Goal: Ask a question

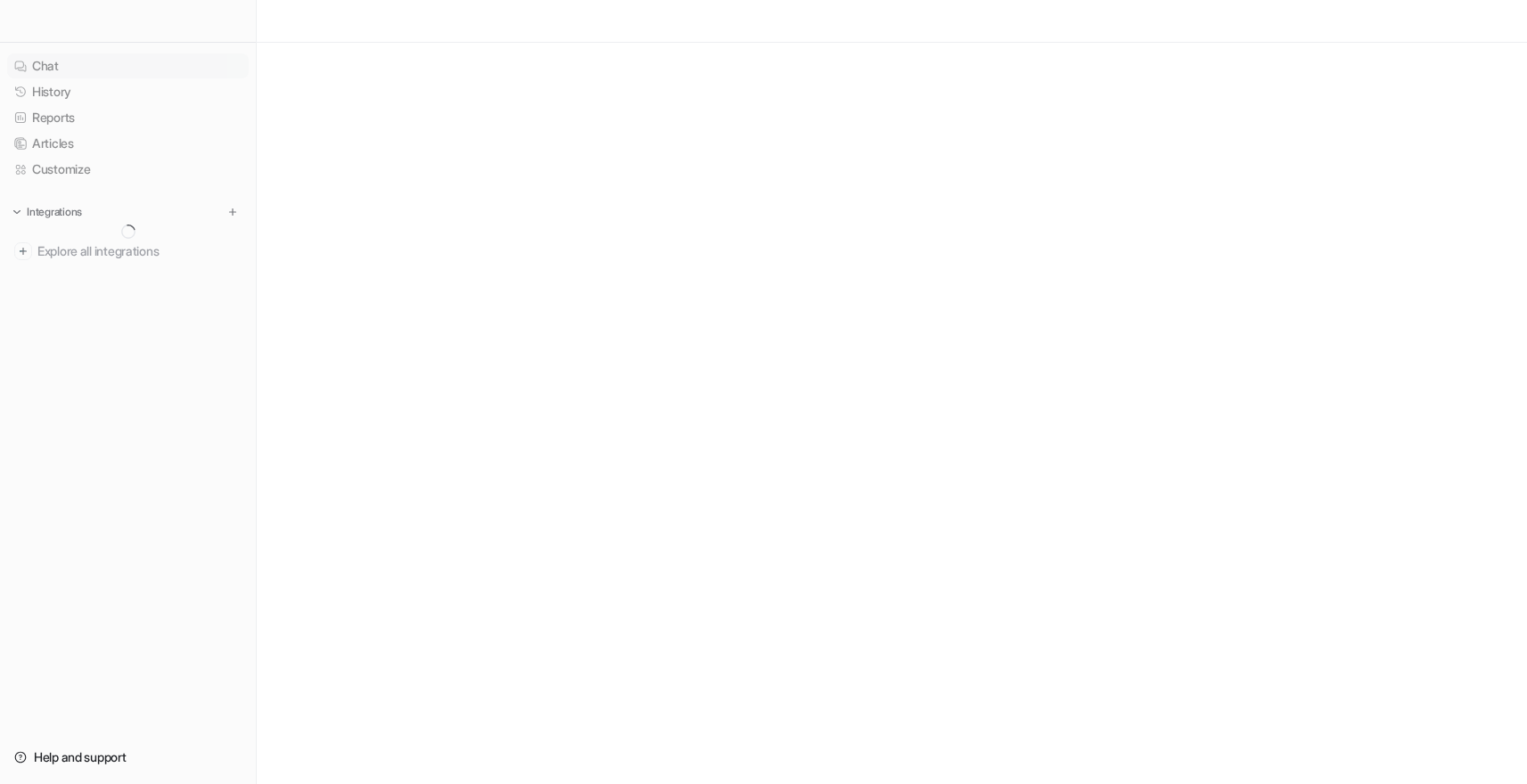
click at [78, 64] on link "Chat" at bounding box center [127, 66] width 241 height 25
click at [64, 66] on link "Chat" at bounding box center [127, 66] width 241 height 25
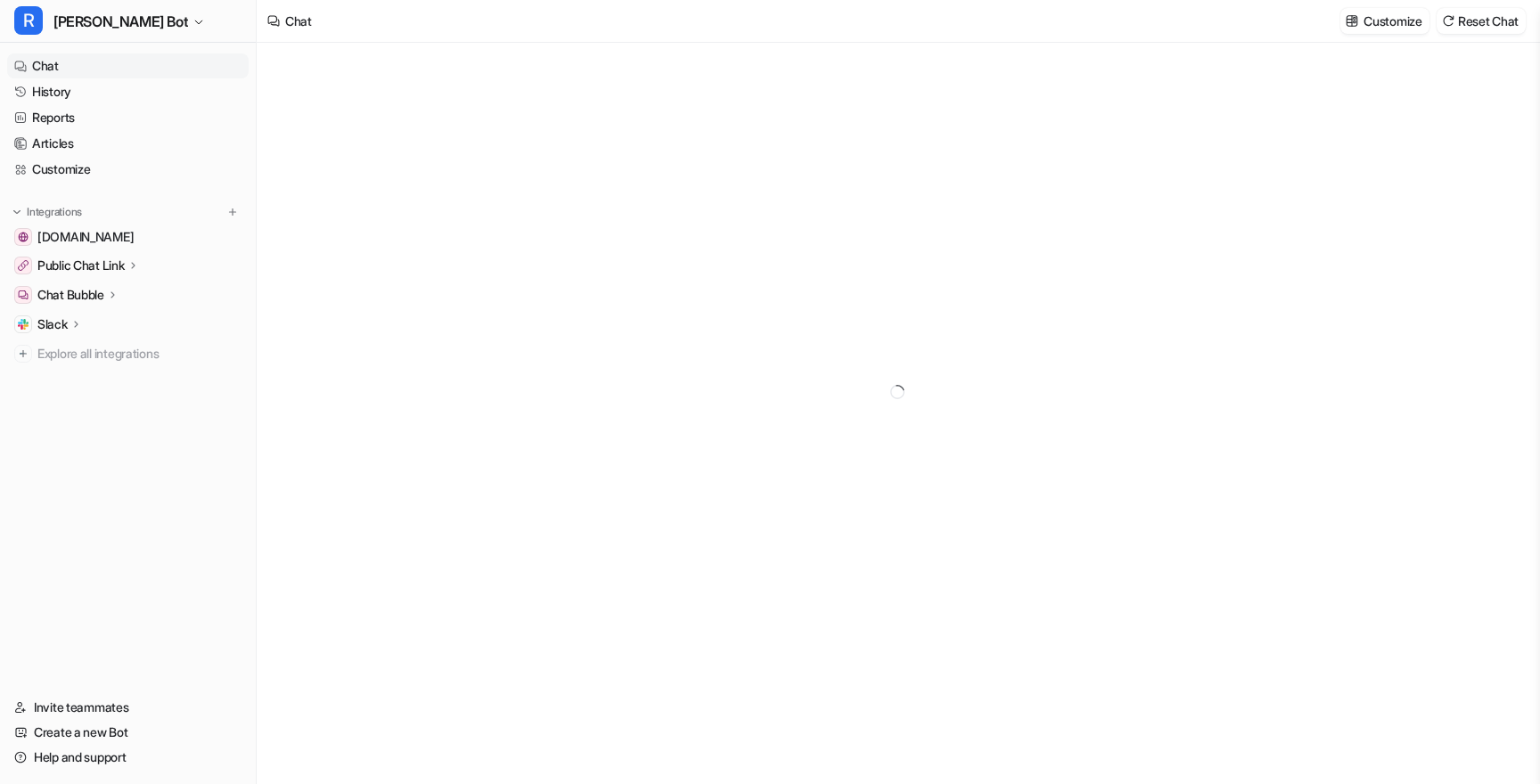
type textarea "**********"
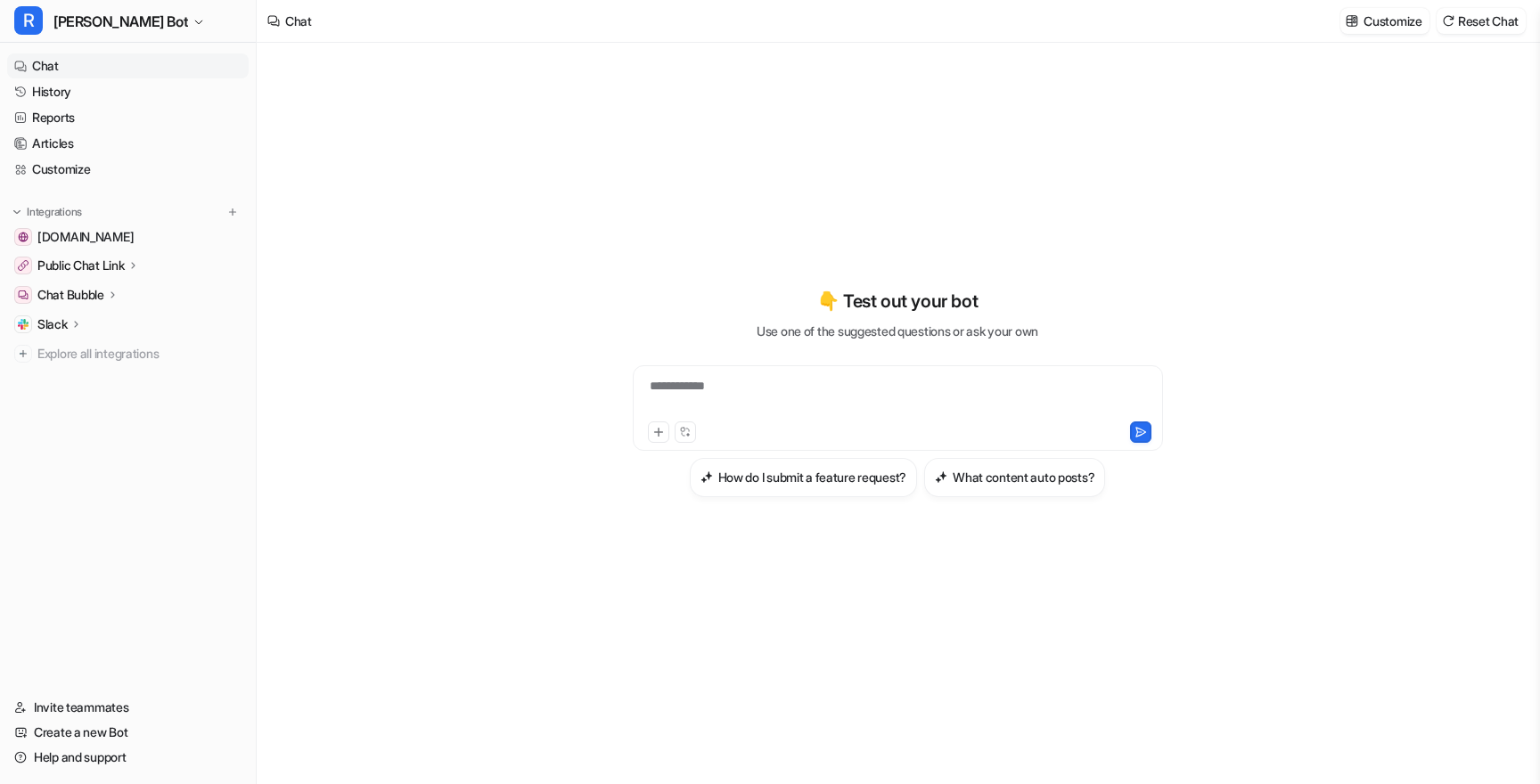
click at [809, 385] on div "**********" at bounding box center [898, 397] width 521 height 41
paste div "To enrich screen reader interactions, please activate Accessibility in Grammarl…"
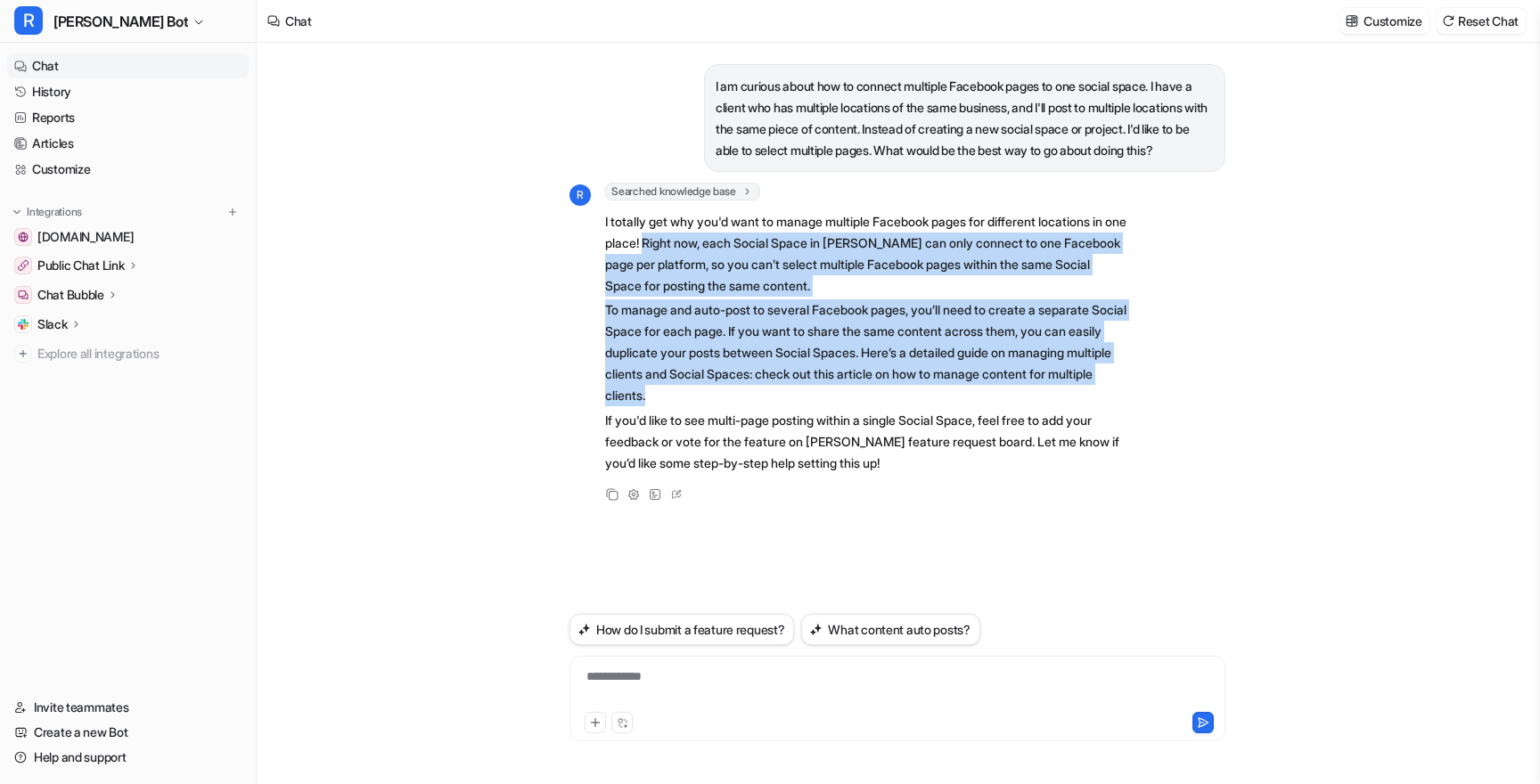
drag, startPoint x: 683, startPoint y: 262, endPoint x: 1045, endPoint y: 420, distance: 395.0
click at [1045, 420] on span "I totally get why you'd want to manage multiple Facebook pages for different lo…" at bounding box center [865, 342] width 521 height 269
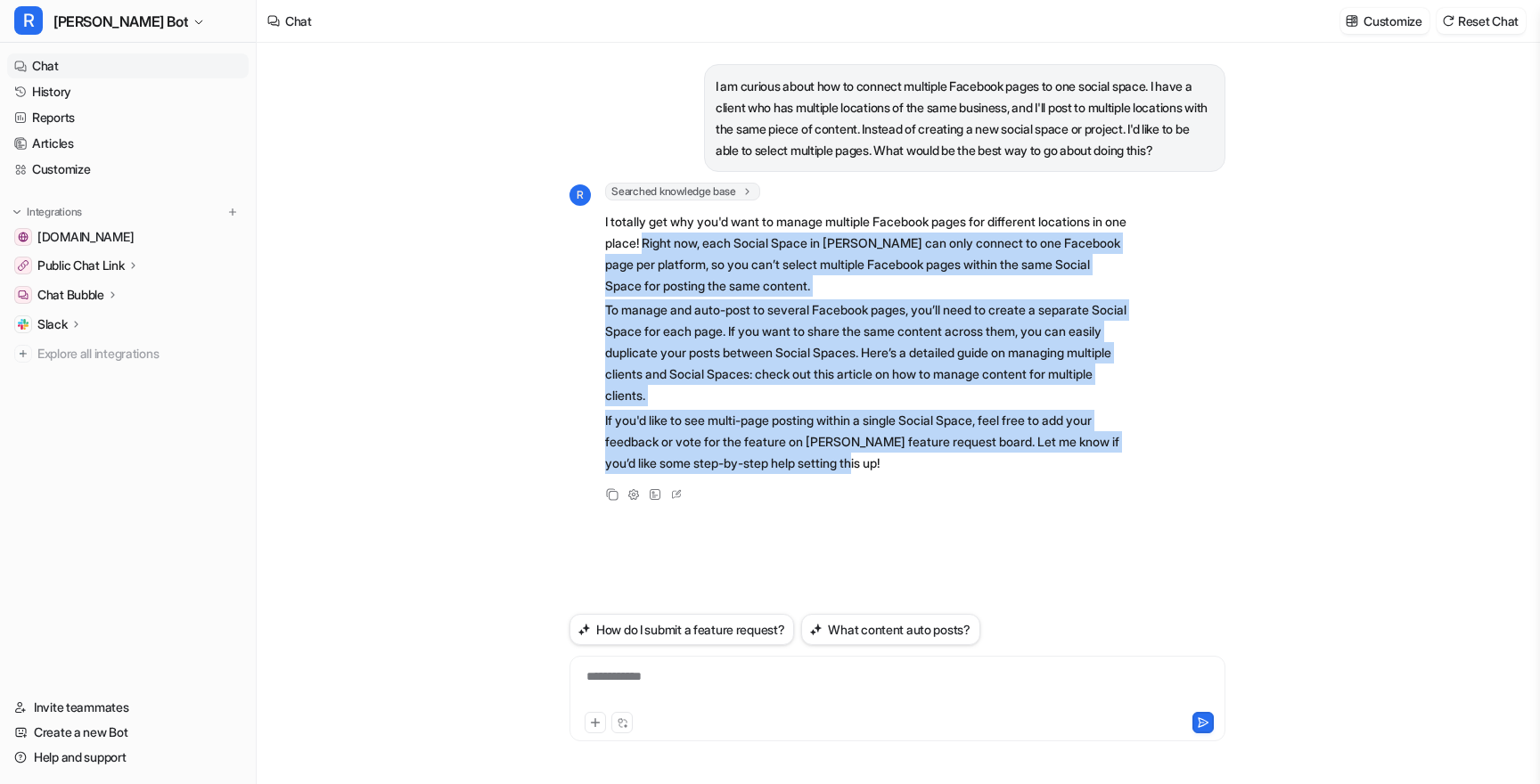
click at [978, 474] on p "If you'd like to see multi-page posting within a single Social Space, feel free…" at bounding box center [865, 441] width 521 height 64
copy span "Right now, each Social Space in [PERSON_NAME] can only connect to one Facebook …"
click at [1069, 139] on p "I am curious about how to connect multiple Facebook pages to one social space. …" at bounding box center [964, 119] width 498 height 86
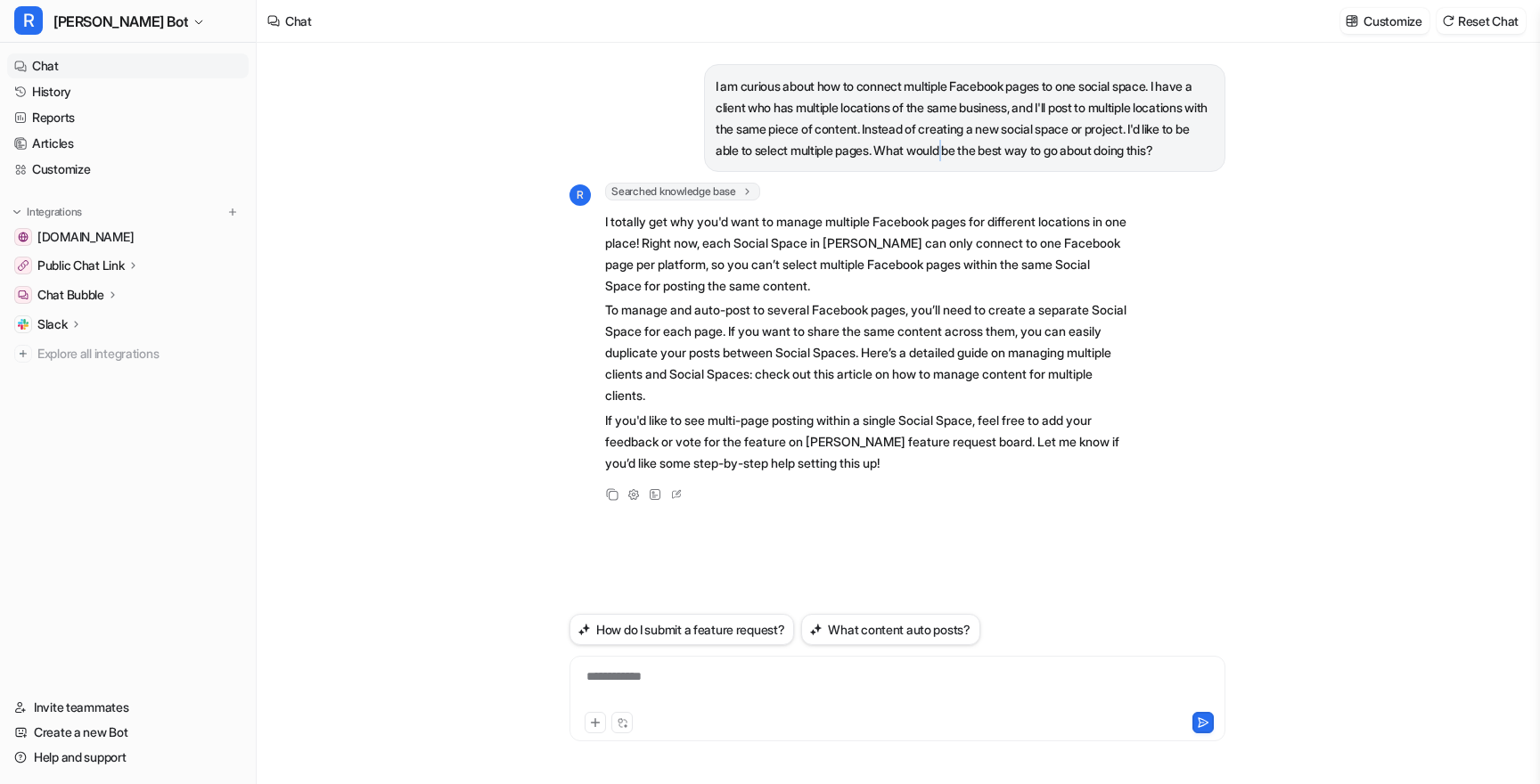
click at [1069, 139] on p "I am curious about how to connect multiple Facebook pages to one social space. …" at bounding box center [964, 119] width 498 height 86
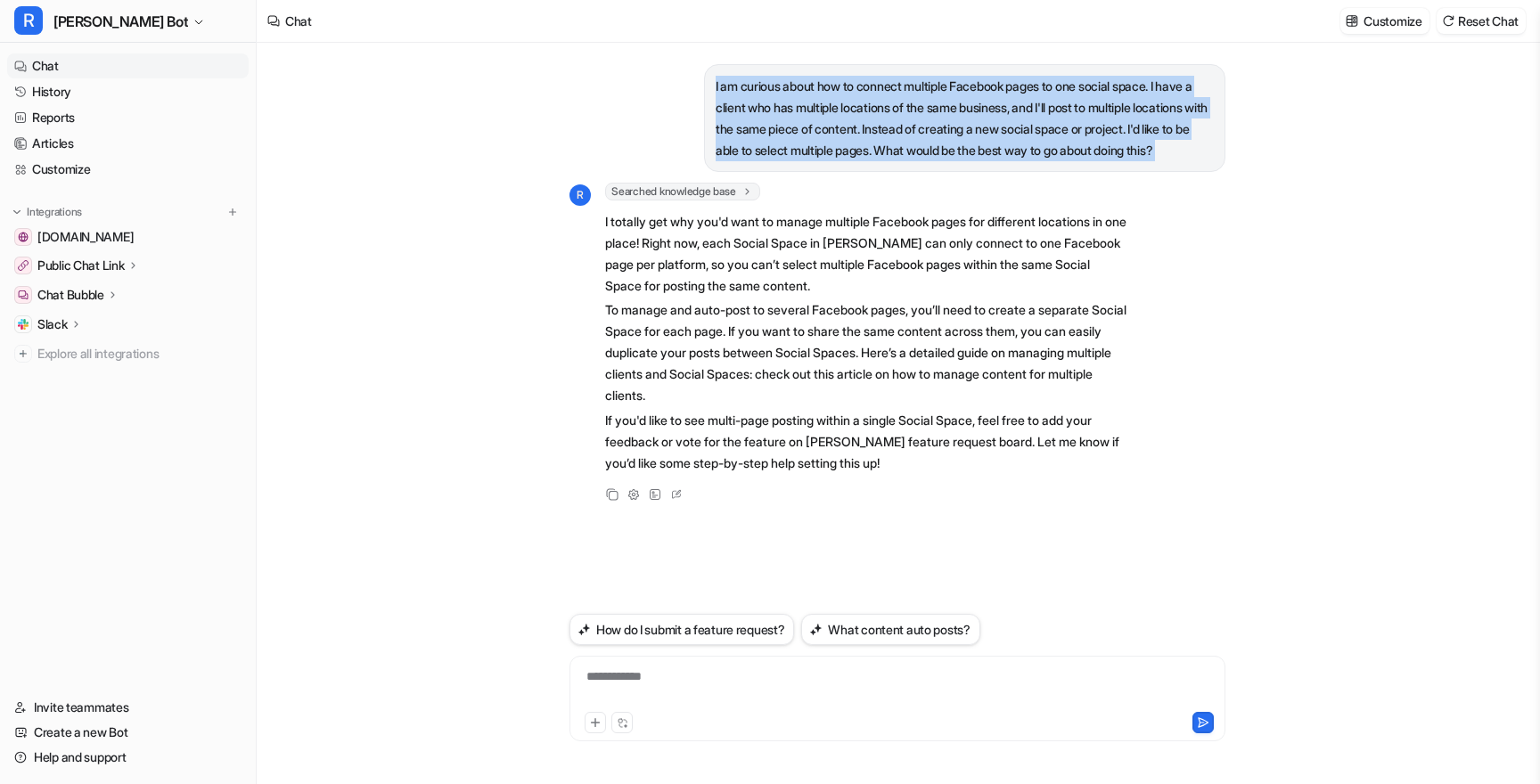
click at [1069, 139] on p "I am curious about how to connect multiple Facebook pages to one social space. …" at bounding box center [964, 119] width 498 height 86
copy div "I am curious about how to connect multiple Facebook pages to one social space. …"
